Goal: Information Seeking & Learning: Learn about a topic

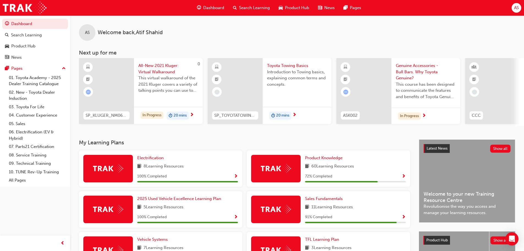
click at [249, 6] on span "Search Learning" at bounding box center [254, 8] width 31 height 6
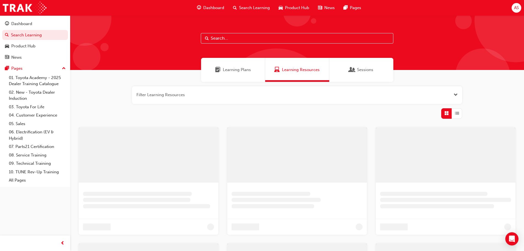
click at [225, 40] on input "text" at bounding box center [297, 38] width 193 height 10
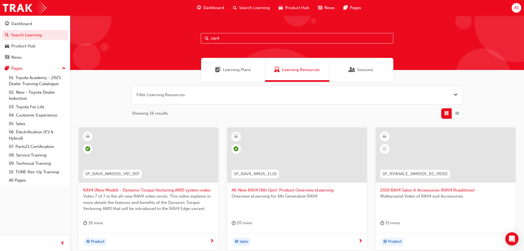
type input "rav4"
click at [306, 154] on div at bounding box center [297, 154] width 140 height 55
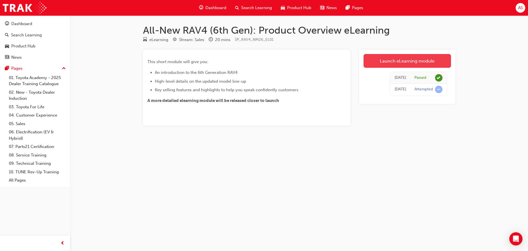
click at [404, 60] on link "Launch eLearning module" at bounding box center [408, 61] width 88 height 14
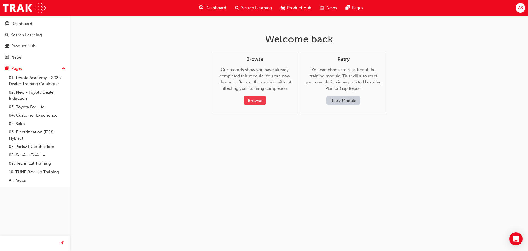
click at [258, 99] on button "Browse" at bounding box center [255, 100] width 23 height 9
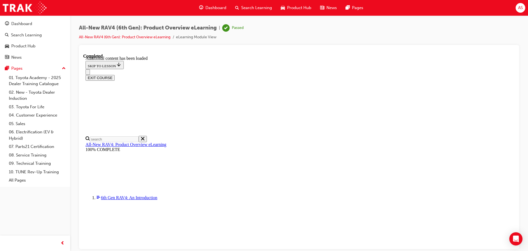
scroll to position [295, 0]
drag, startPoint x: 239, startPoint y: 164, endPoint x: 249, endPoint y: 165, distance: 9.7
drag, startPoint x: 239, startPoint y: 171, endPoint x: 255, endPoint y: 172, distance: 16.3
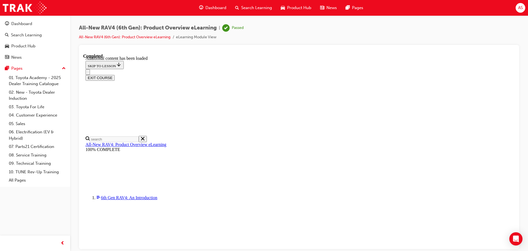
drag, startPoint x: 376, startPoint y: 143, endPoint x: 353, endPoint y: 143, distance: 22.6
drag, startPoint x: 344, startPoint y: 168, endPoint x: 353, endPoint y: 168, distance: 9.4
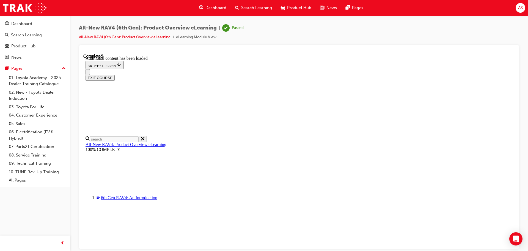
drag, startPoint x: 343, startPoint y: 175, endPoint x: 351, endPoint y: 175, distance: 8.3
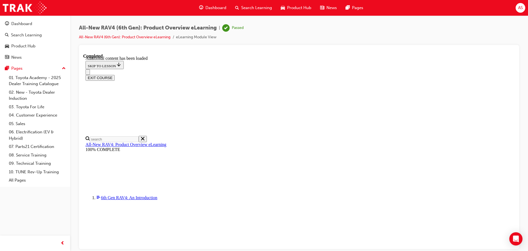
drag, startPoint x: 405, startPoint y: 137, endPoint x: 414, endPoint y: 150, distance: 16.3
drag, startPoint x: 412, startPoint y: 154, endPoint x: 419, endPoint y: 154, distance: 6.9
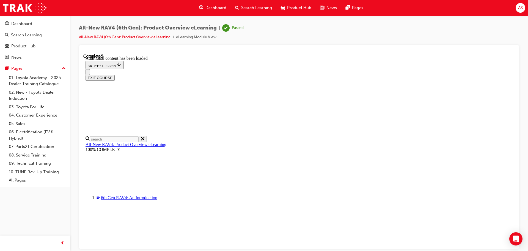
drag, startPoint x: 391, startPoint y: 120, endPoint x: 398, endPoint y: 120, distance: 6.6
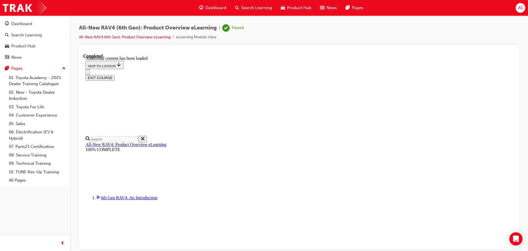
drag, startPoint x: 249, startPoint y: 157, endPoint x: 283, endPoint y: 160, distance: 34.2
drag, startPoint x: 280, startPoint y: 169, endPoint x: 283, endPoint y: 182, distance: 13.2
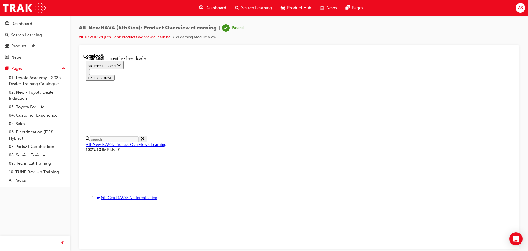
drag, startPoint x: 283, startPoint y: 182, endPoint x: 283, endPoint y: 196, distance: 13.5
drag, startPoint x: 273, startPoint y: 201, endPoint x: 293, endPoint y: 202, distance: 20.2
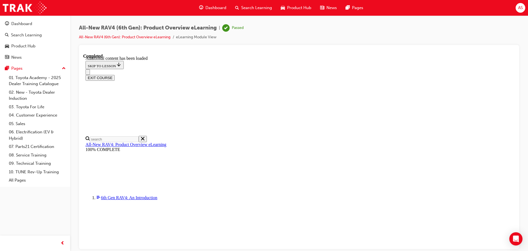
drag, startPoint x: 354, startPoint y: 100, endPoint x: 363, endPoint y: 99, distance: 8.8
drag, startPoint x: 369, startPoint y: 166, endPoint x: 363, endPoint y: 170, distance: 7.3
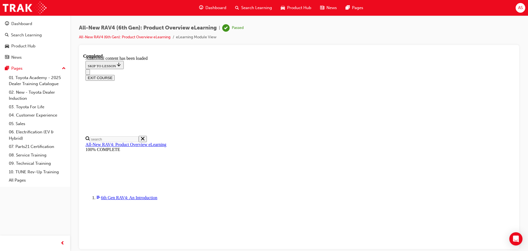
drag, startPoint x: 419, startPoint y: 164, endPoint x: 408, endPoint y: 165, distance: 10.2
drag, startPoint x: 424, startPoint y: 147, endPoint x: 412, endPoint y: 150, distance: 12.6
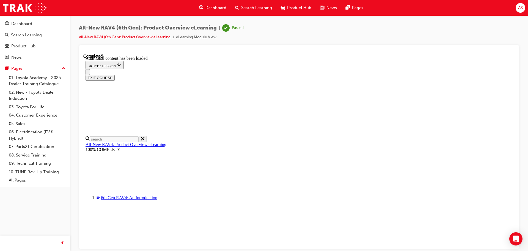
drag, startPoint x: 368, startPoint y: 166, endPoint x: 359, endPoint y: 166, distance: 8.3
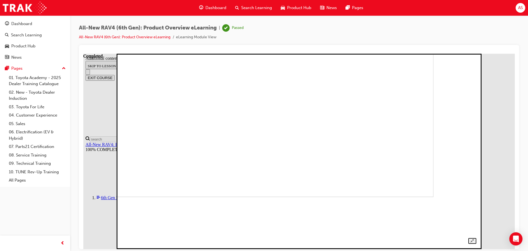
click at [434, 115] on img at bounding box center [260, 98] width 347 height 195
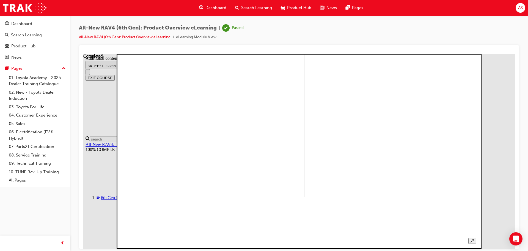
click at [475, 238] on icon "Unzoom image" at bounding box center [473, 240] width 4 height 4
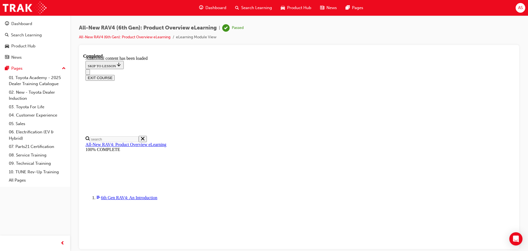
scroll to position [204, 0]
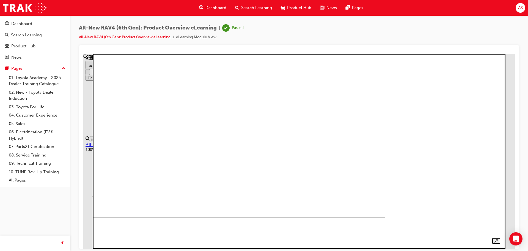
click at [258, 96] on img at bounding box center [188, 119] width 394 height 195
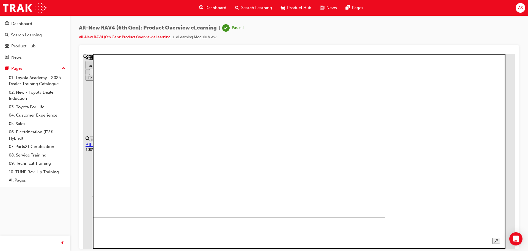
click at [357, 156] on img at bounding box center [188, 119] width 394 height 195
